Goal: Task Accomplishment & Management: Use online tool/utility

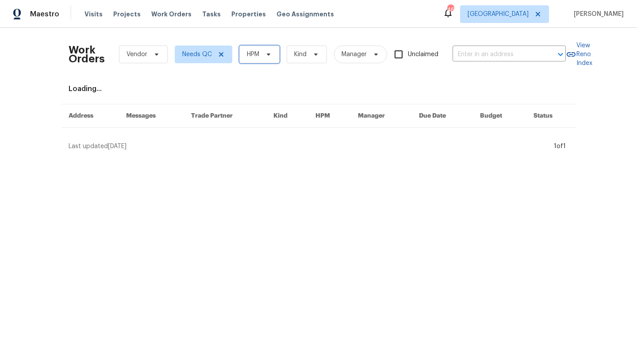
click at [263, 50] on span "HPM" at bounding box center [259, 55] width 40 height 18
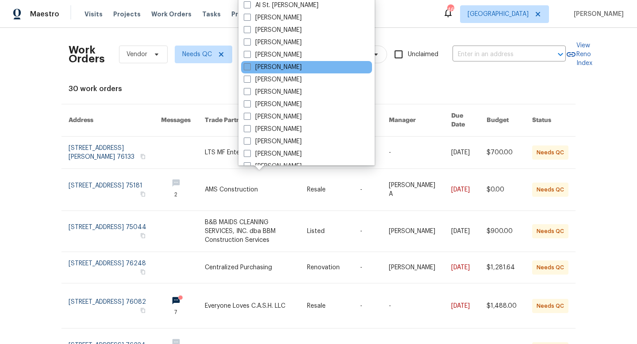
scroll to position [493, 0]
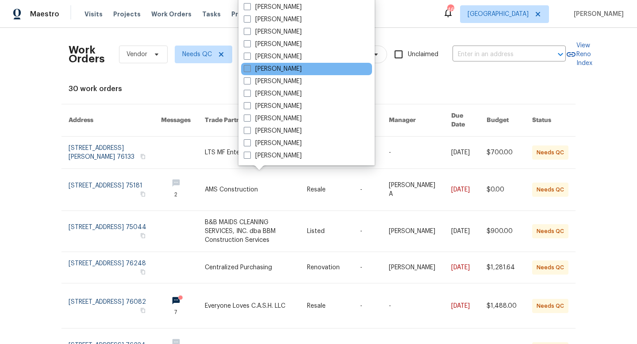
click at [272, 69] on label "[PERSON_NAME]" at bounding box center [273, 69] width 58 height 9
click at [249, 69] on input "[PERSON_NAME]" at bounding box center [247, 68] width 6 height 6
checkbox input "true"
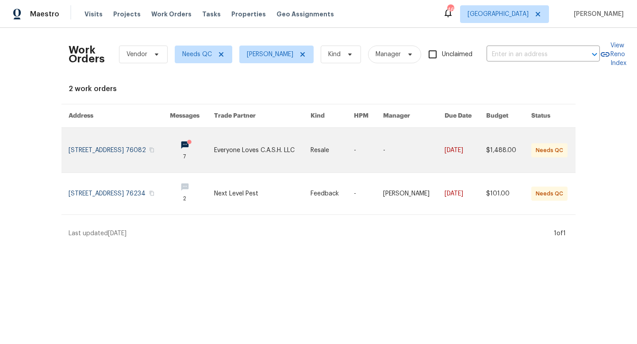
click at [168, 152] on link at bounding box center [119, 150] width 101 height 45
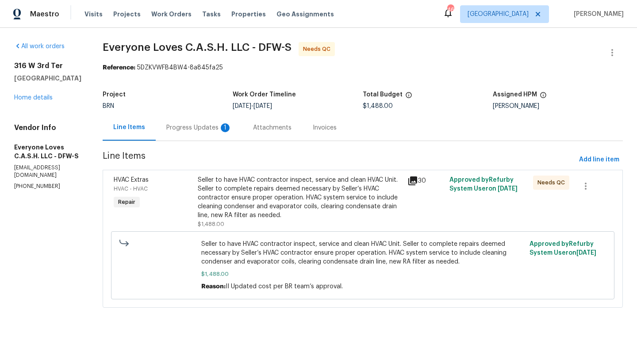
click at [224, 129] on div "Progress Updates 1" at bounding box center [198, 127] width 65 height 9
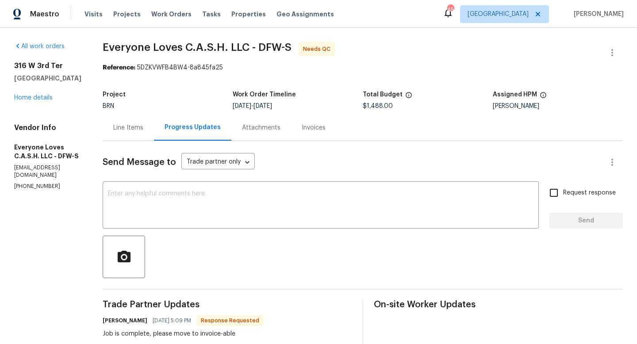
click at [143, 126] on div "Line Items" at bounding box center [128, 127] width 30 height 9
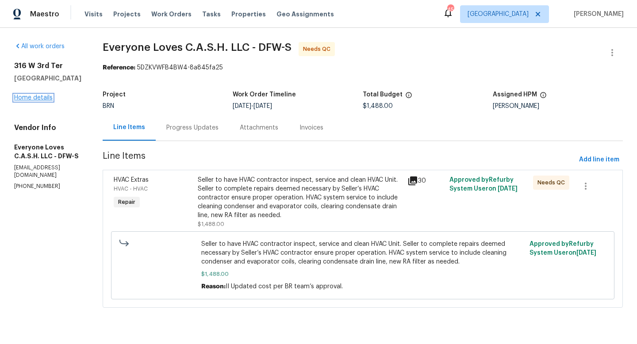
click at [29, 98] on link "Home details" at bounding box center [33, 98] width 38 height 6
